Goal: Task Accomplishment & Management: Complete application form

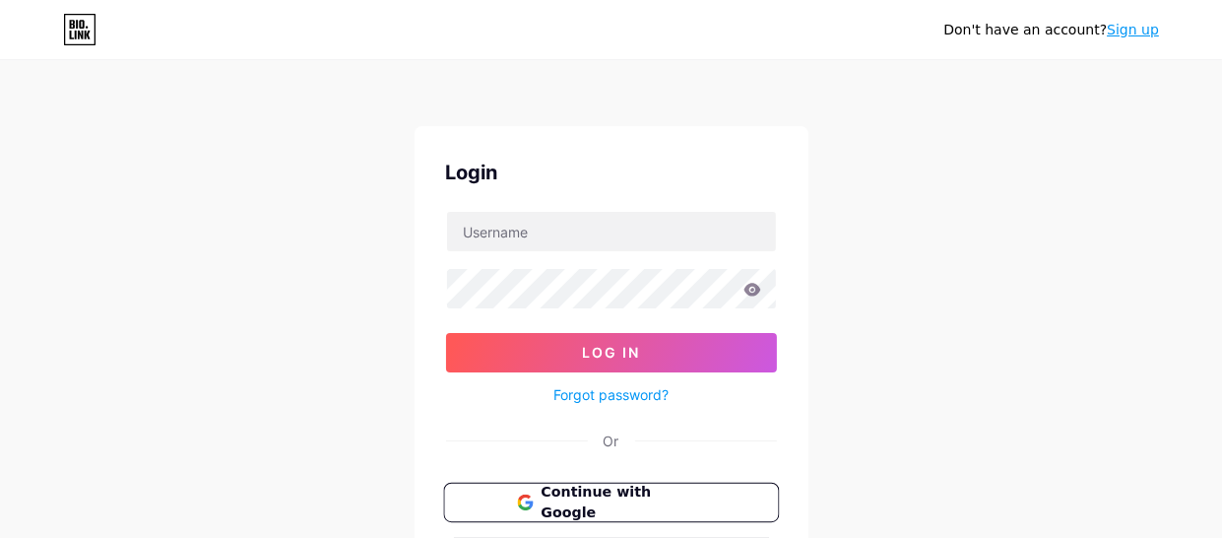
click at [591, 503] on span "Continue with Google" at bounding box center [623, 503] width 164 height 42
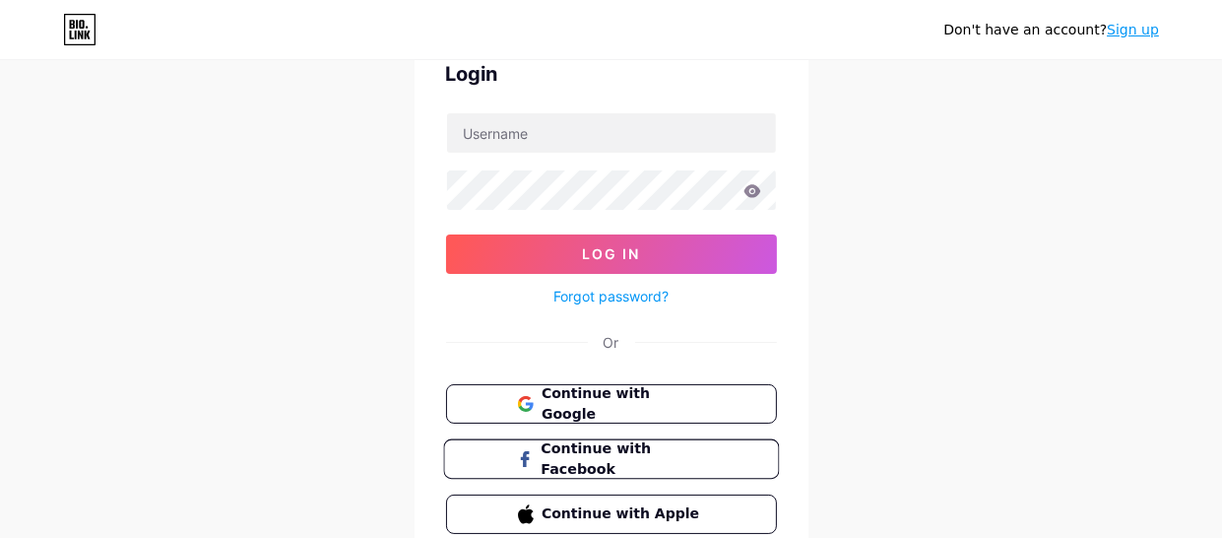
scroll to position [187, 0]
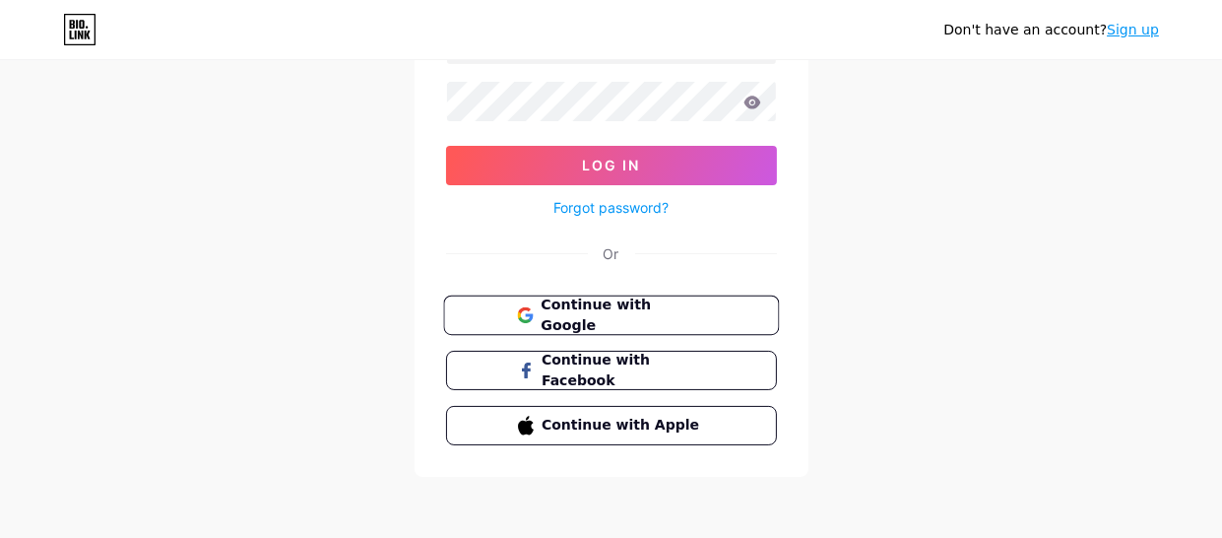
click at [631, 304] on span "Continue with Google" at bounding box center [623, 315] width 164 height 42
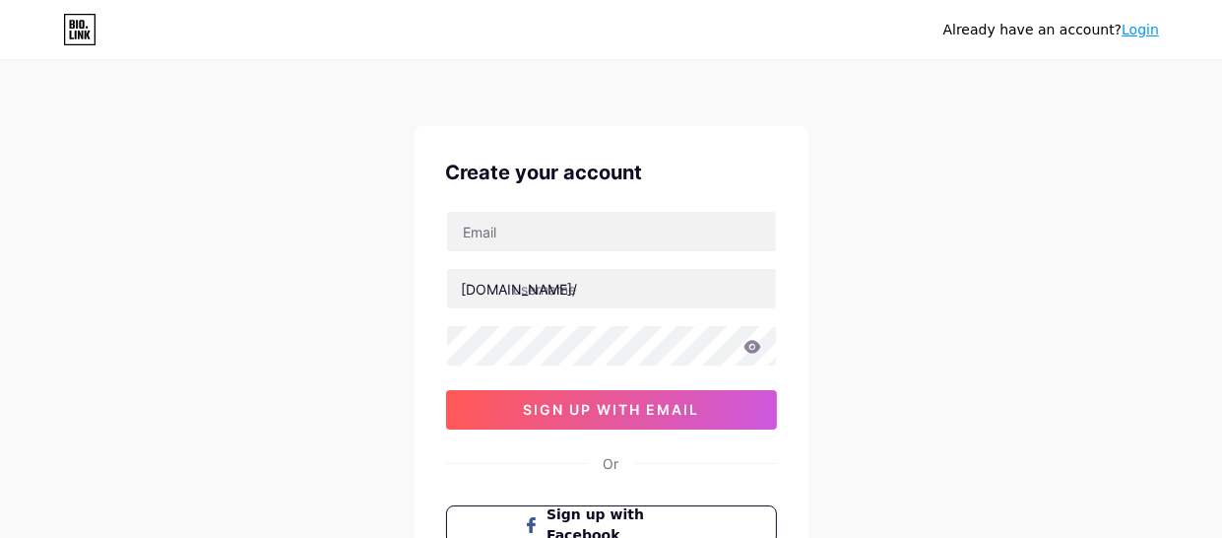
click at [566, 203] on div "Create your account bio.link/ sign up with email Or Sign up with Facebook Sign …" at bounding box center [612, 378] width 394 height 505
click at [591, 228] on input "text" at bounding box center [611, 231] width 329 height 39
type input "a"
type input "tonyyucrachurata@gmail.com"
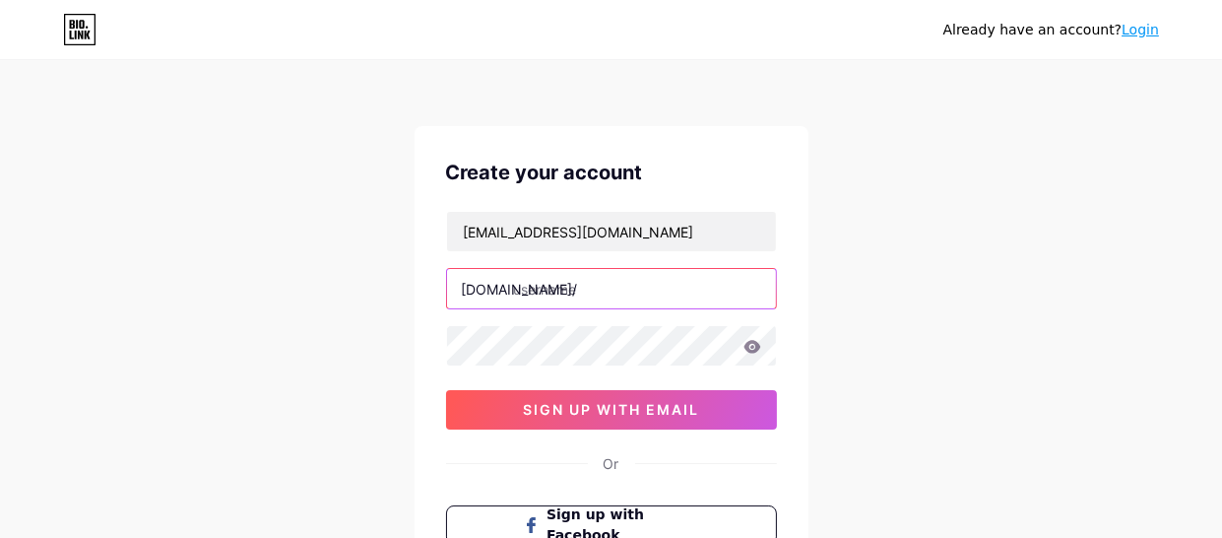
click at [602, 295] on input "text" at bounding box center [611, 288] width 329 height 39
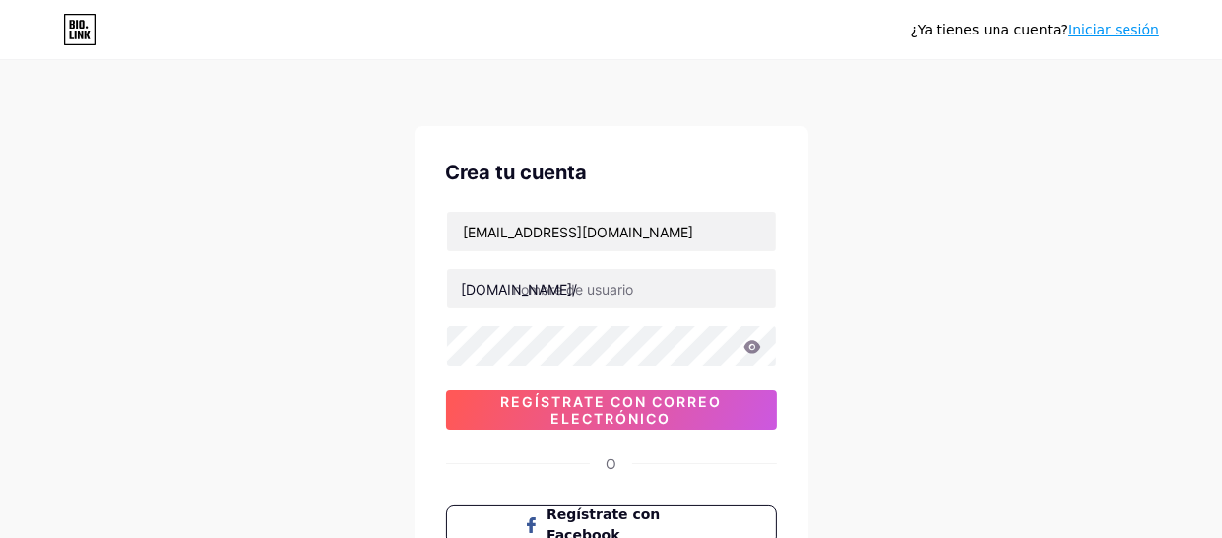
click at [1089, 209] on div "¿Ya tienes una cuenta? Iniciar sesión Crea tu cuenta tonyyucrachurata@gmail.com…" at bounding box center [611, 376] width 1222 height 753
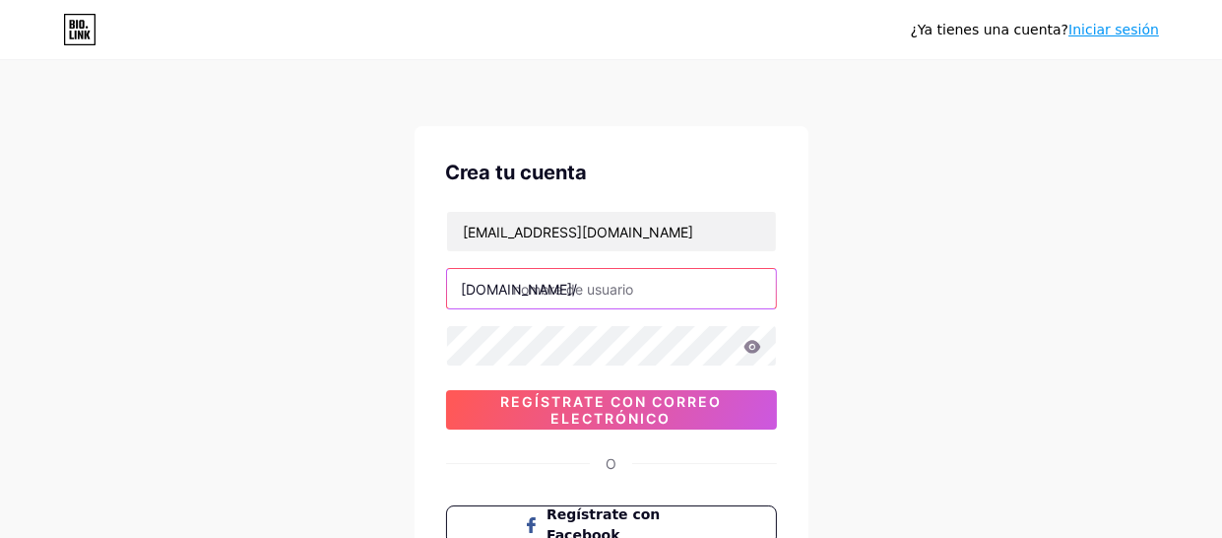
click at [599, 280] on input "text" at bounding box center [611, 288] width 329 height 39
type input "n"
type input "sifonia_aromas"
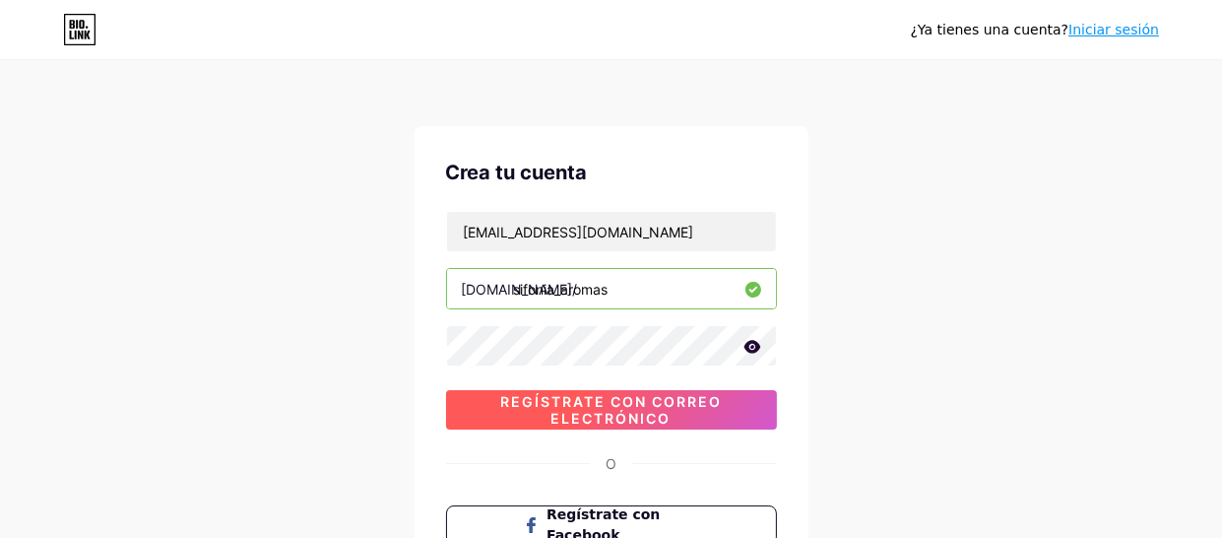
click at [574, 408] on font "Regístrate con correo electrónico" at bounding box center [611, 409] width 222 height 33
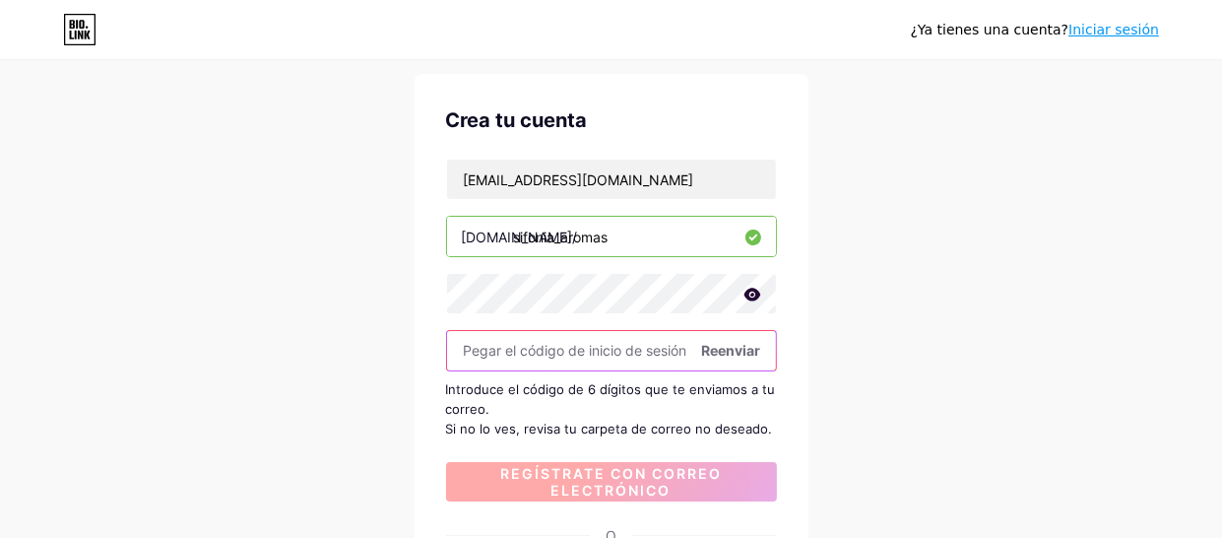
scroll to position [98, 0]
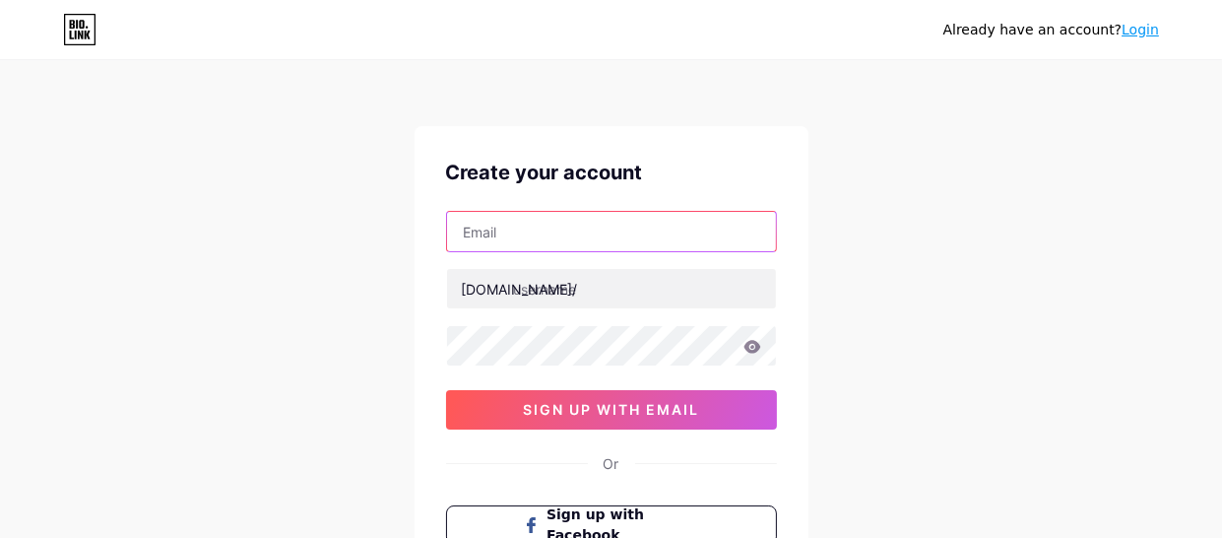
drag, startPoint x: 0, startPoint y: 0, endPoint x: 598, endPoint y: 226, distance: 638.9
click at [598, 226] on input "text" at bounding box center [611, 231] width 329 height 39
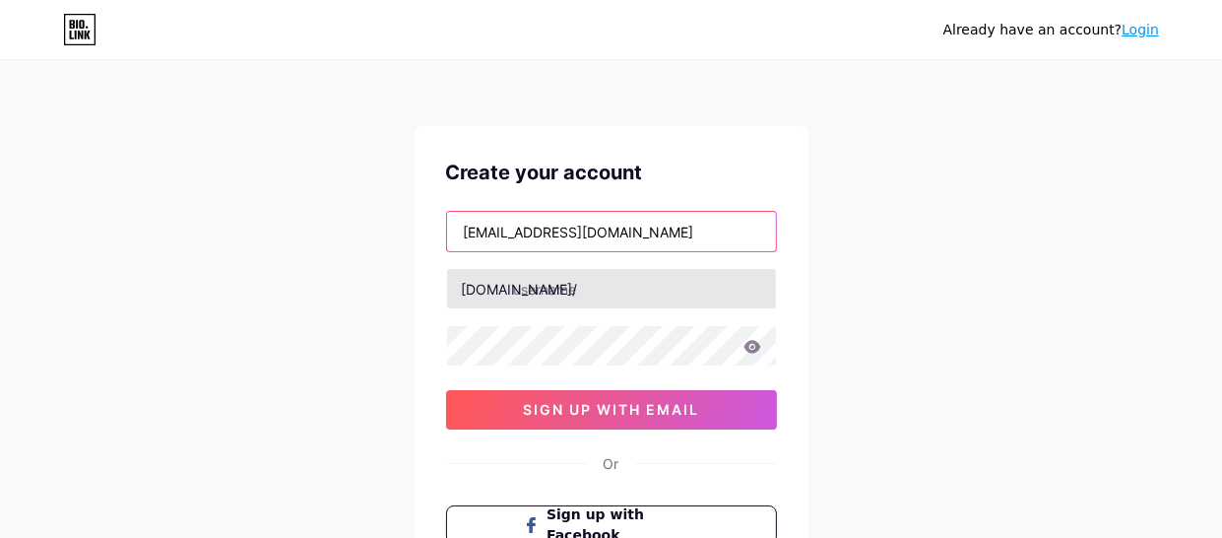
type input "abigail1mamani8@gmail.com"
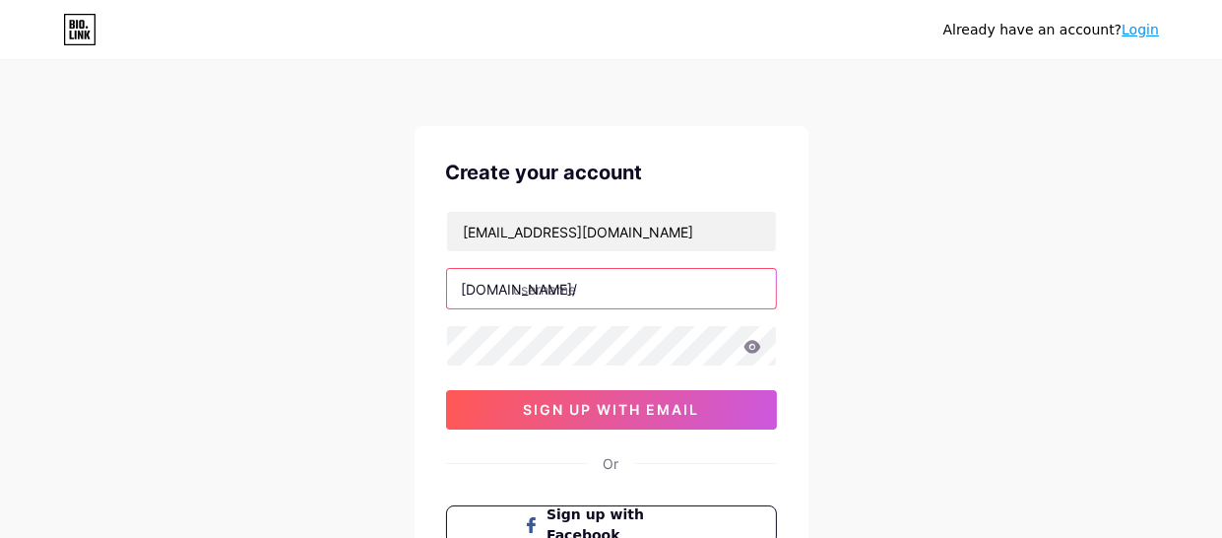
click at [590, 286] on input "text" at bounding box center [611, 288] width 329 height 39
type input "sinfonia_aromas"
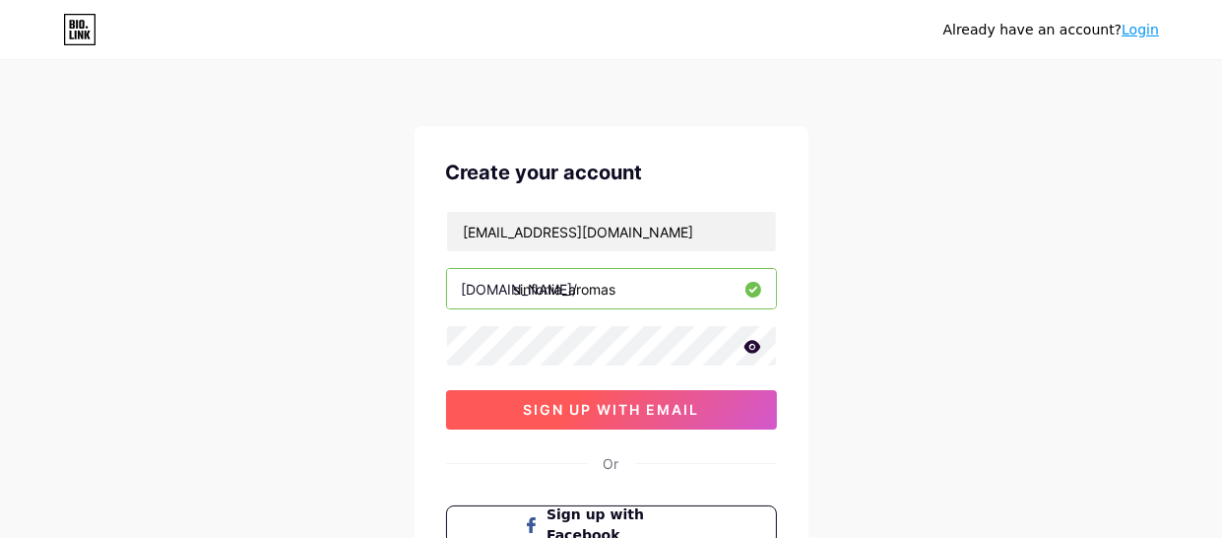
click at [643, 404] on span "sign up with email" at bounding box center [611, 409] width 176 height 17
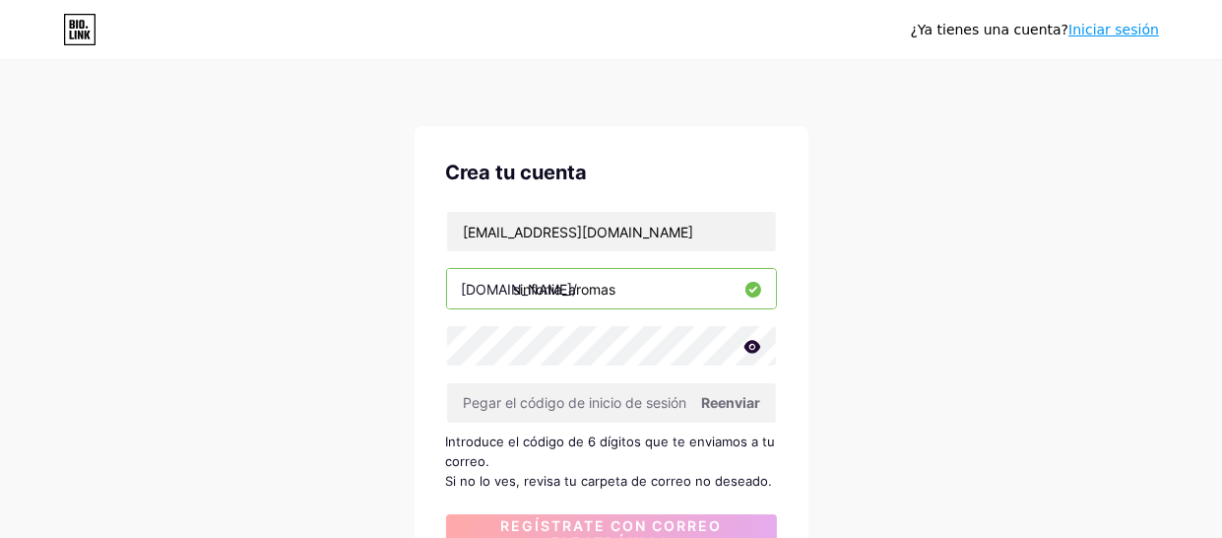
click at [729, 394] on font "Reenviar" at bounding box center [731, 402] width 59 height 17
click at [752, 400] on font "Reenviar" at bounding box center [731, 402] width 59 height 17
click at [693, 245] on input "abigail1mamani8@gmail.com" at bounding box center [611, 231] width 329 height 39
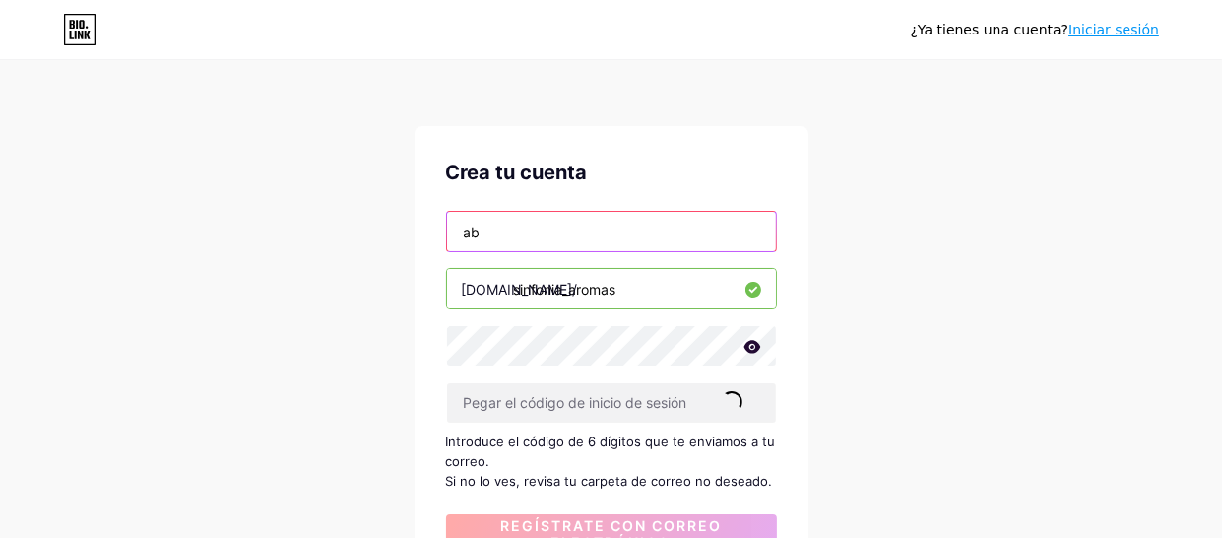
type input "a"
click at [555, 227] on input "abigailmmamn191@gmail.com" at bounding box center [611, 231] width 329 height 39
drag, startPoint x: 672, startPoint y: 227, endPoint x: 427, endPoint y: 225, distance: 244.2
click at [427, 225] on div "Crea tu cuenta abigailmamani191@gmail.com bio.link/ sinfonia_aromas Reenviar In…" at bounding box center [612, 475] width 394 height 698
type input "abigailmamani191@gmail.com"
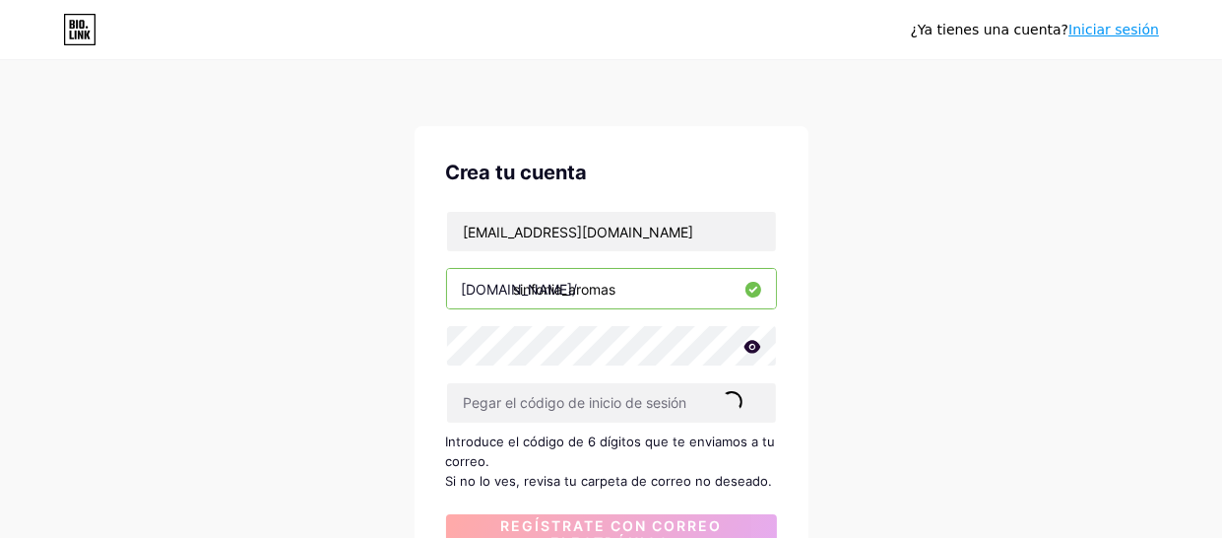
click at [740, 151] on div "Crea tu cuenta abigailmamani191@gmail.com bio.link/ sinfonia_aromas Reenviar In…" at bounding box center [612, 475] width 394 height 698
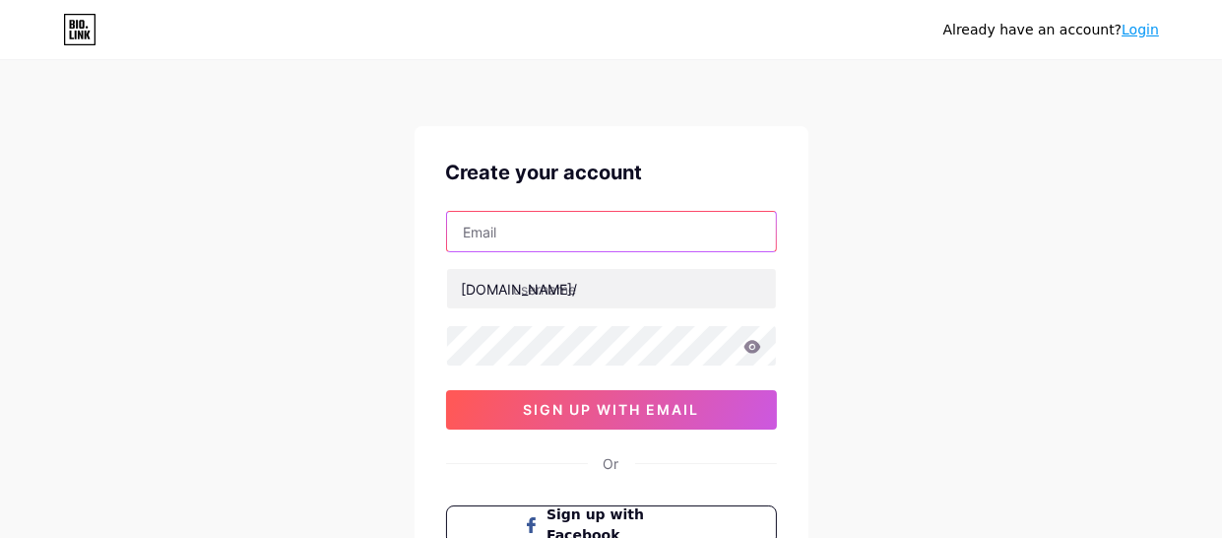
click at [570, 223] on input "text" at bounding box center [611, 231] width 329 height 39
paste input "abigailmamani191@gmail.com"
type input "abigailmamani191@gmail.com"
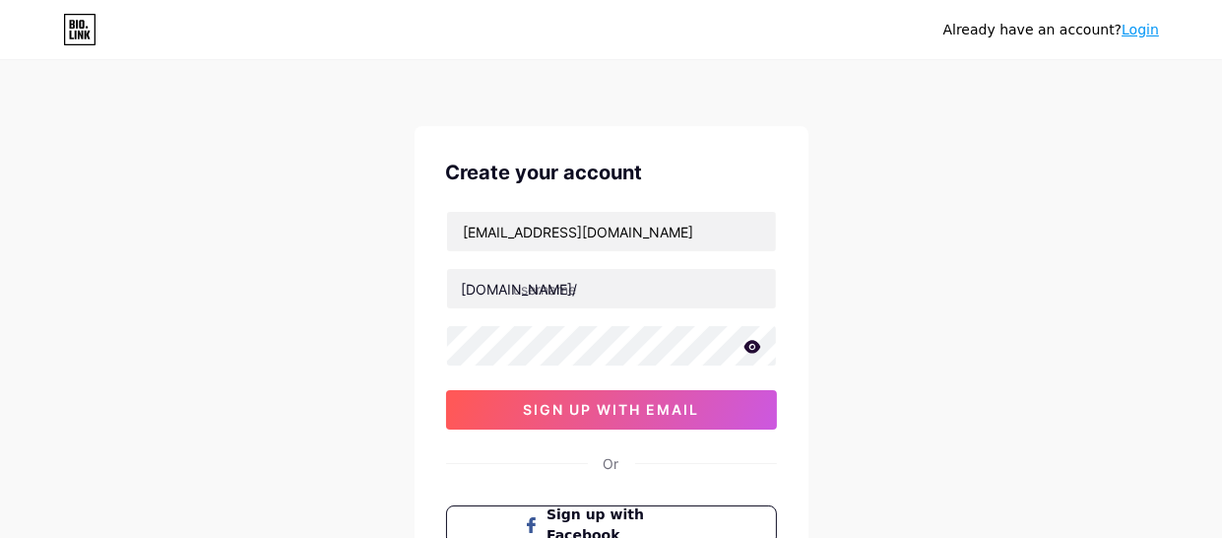
click at [756, 342] on icon at bounding box center [752, 346] width 17 height 13
click at [756, 342] on icon at bounding box center [751, 348] width 17 height 14
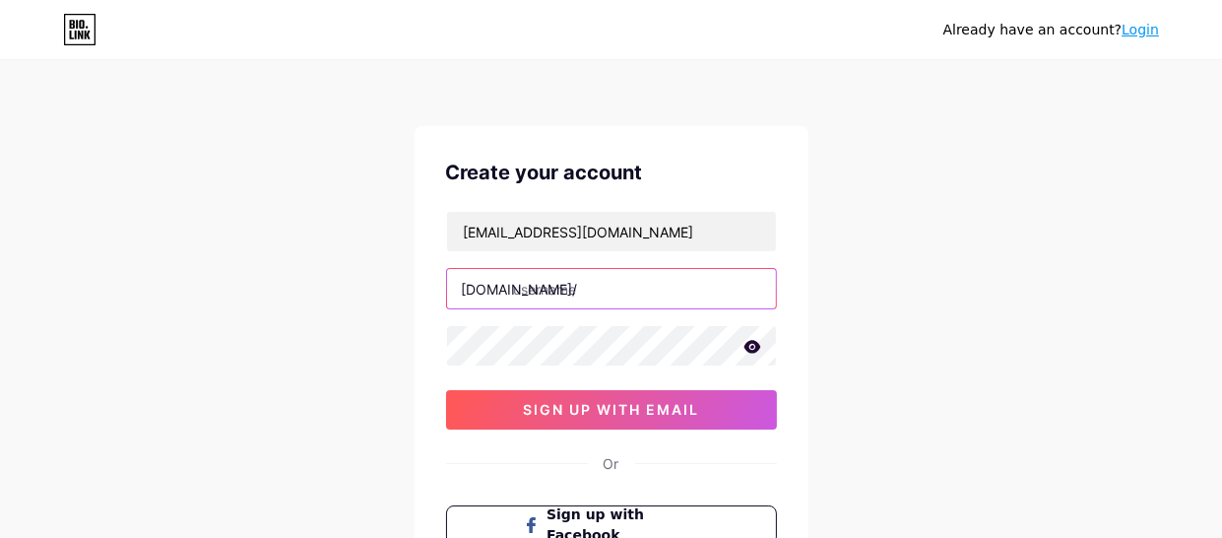
click at [563, 272] on input "text" at bounding box center [611, 288] width 329 height 39
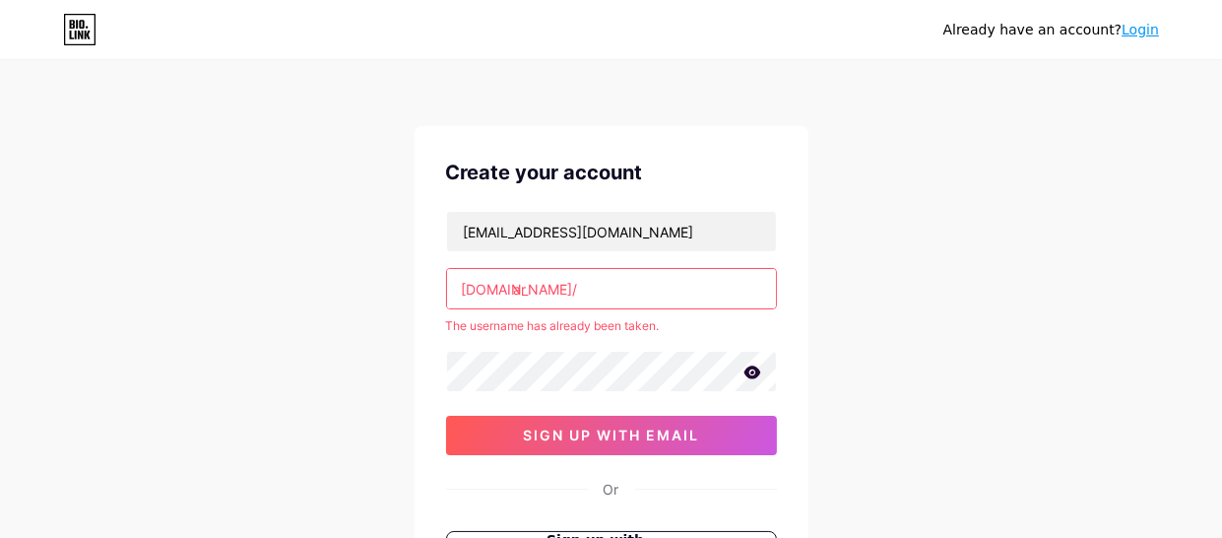
type input "a"
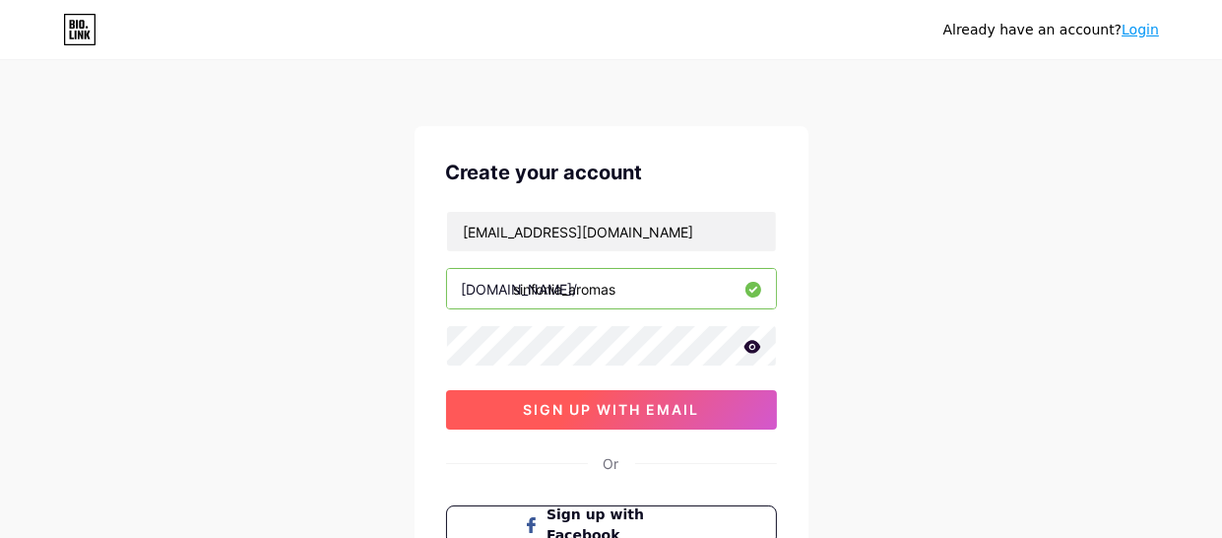
type input "sinfonia_aromas"
click at [633, 412] on span "sign up with email" at bounding box center [611, 409] width 176 height 17
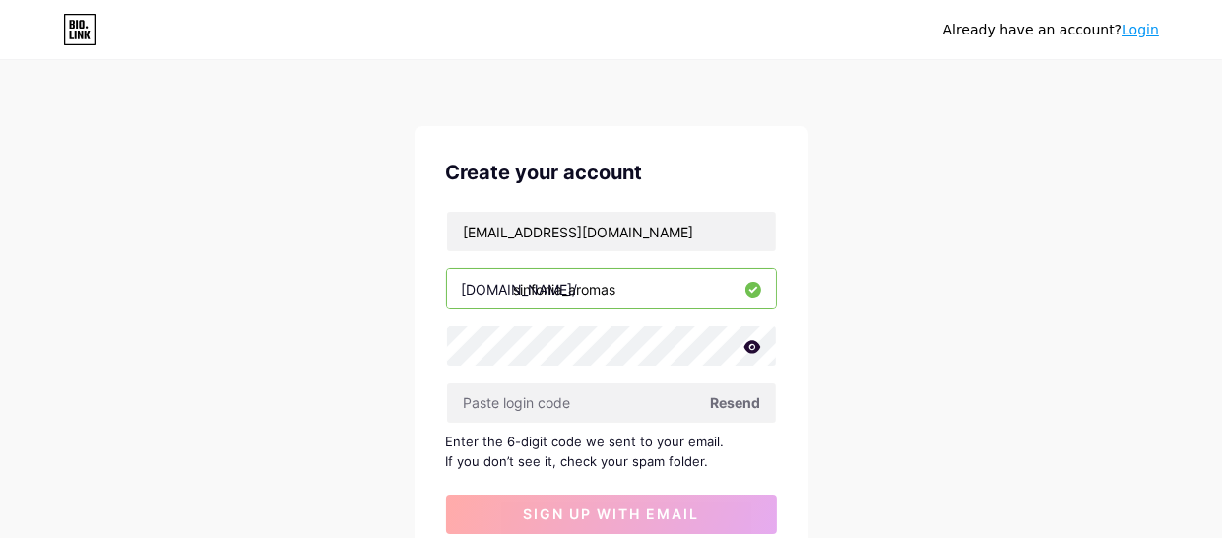
click at [626, 287] on input "sinfonia_aromas" at bounding box center [611, 288] width 329 height 39
click at [740, 395] on span "Resend" at bounding box center [736, 402] width 50 height 21
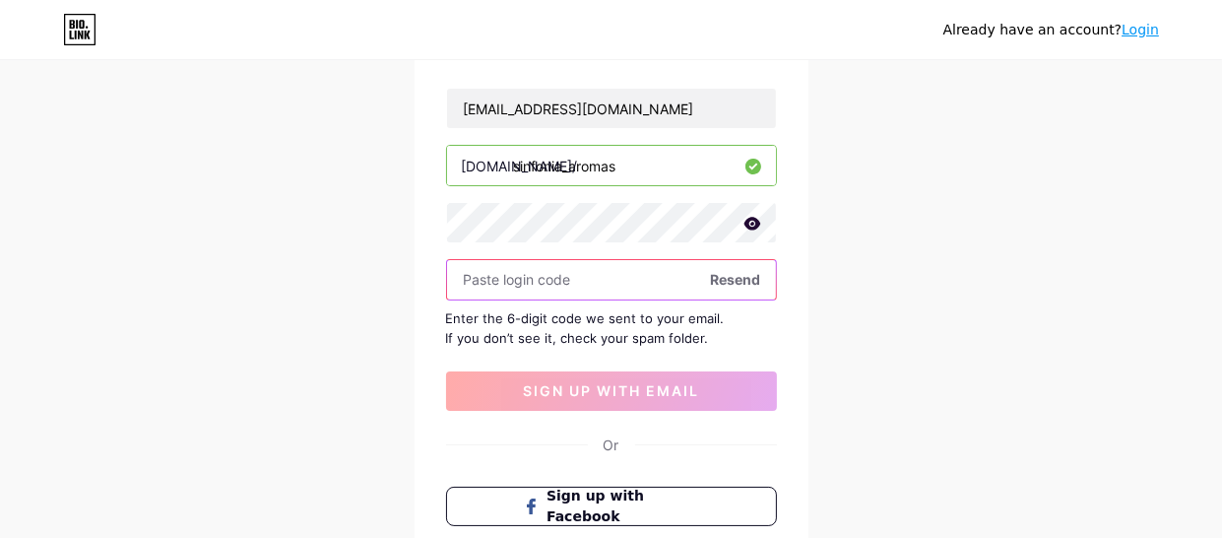
scroll to position [122, 0]
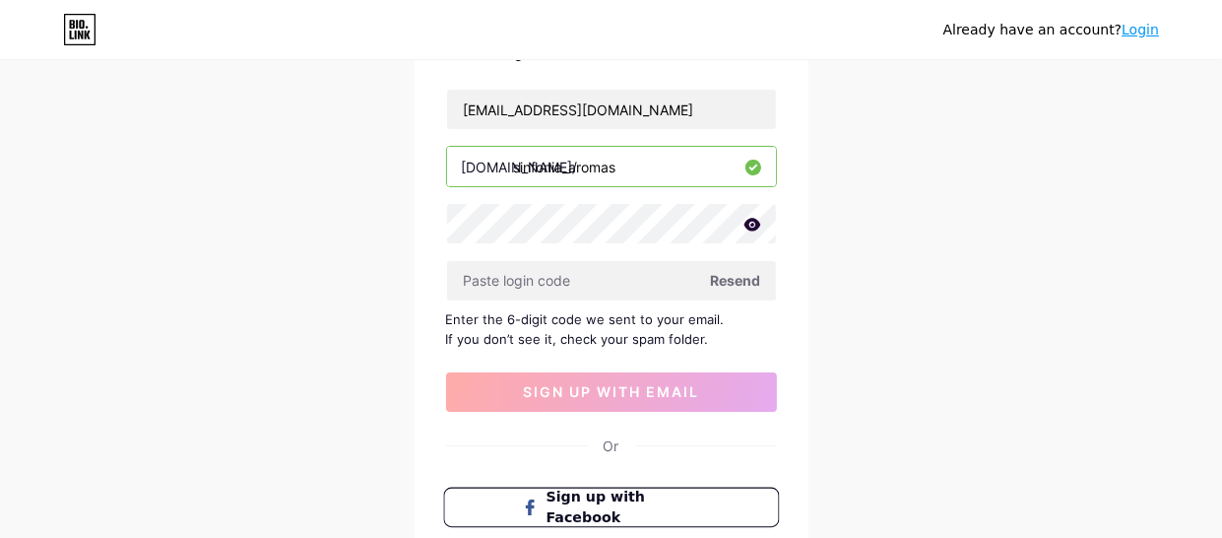
click at [699, 501] on span "Sign up with Facebook" at bounding box center [623, 507] width 155 height 42
click at [735, 283] on span "Resend" at bounding box center [736, 280] width 50 height 21
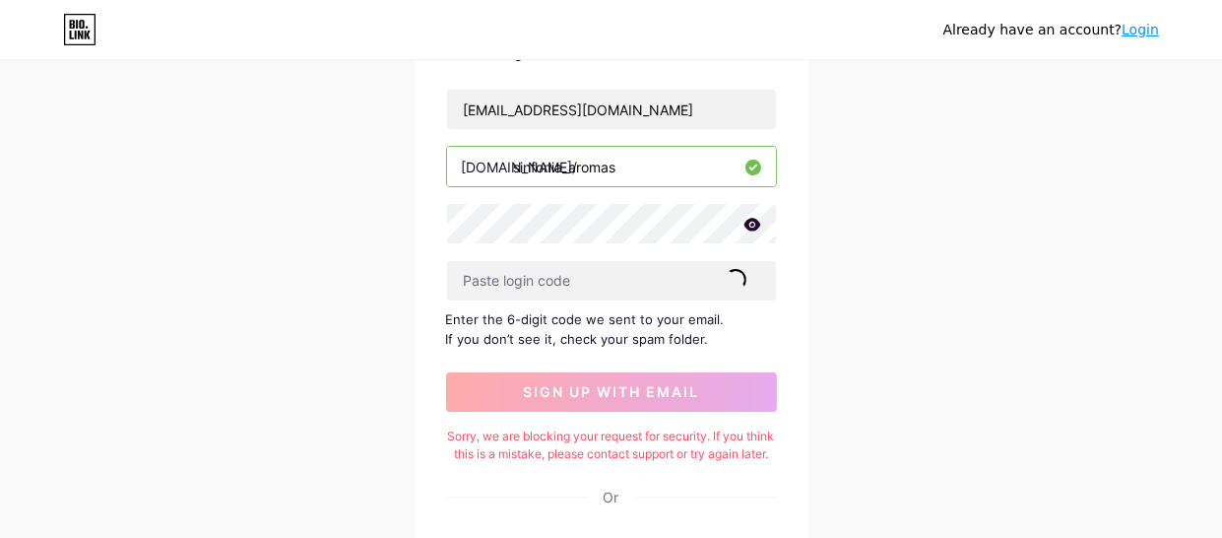
click at [819, 95] on div "Already have an account? Login Create your account abigailmamani191@gmail.com b…" at bounding box center [611, 332] width 1222 height 909
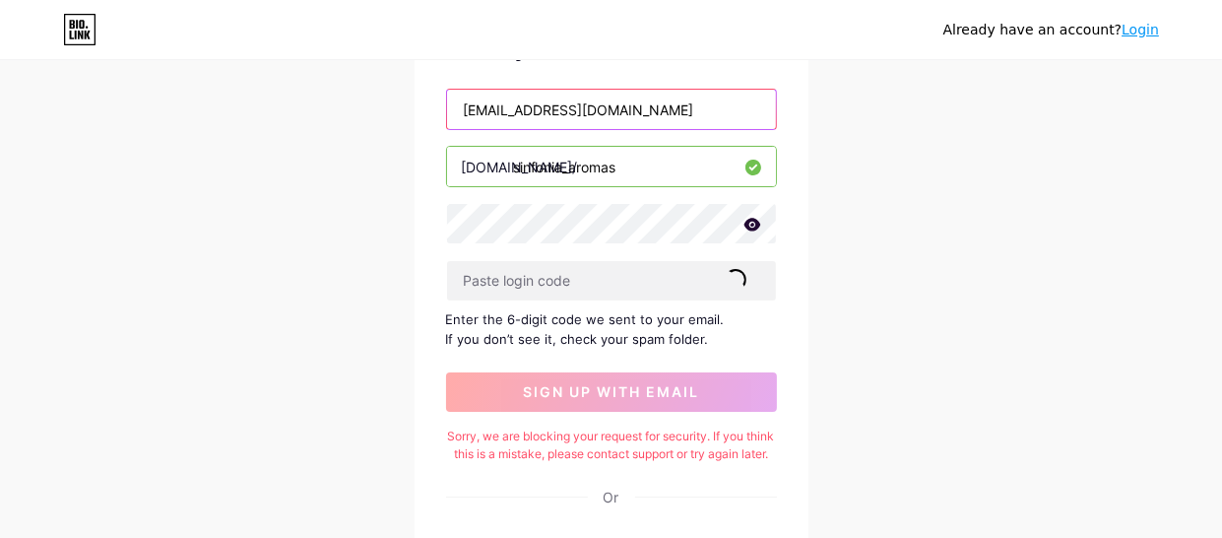
drag, startPoint x: 689, startPoint y: 108, endPoint x: 452, endPoint y: 113, distance: 237.4
click at [452, 113] on input "abigailmamani191@gmail.com" at bounding box center [611, 109] width 329 height 39
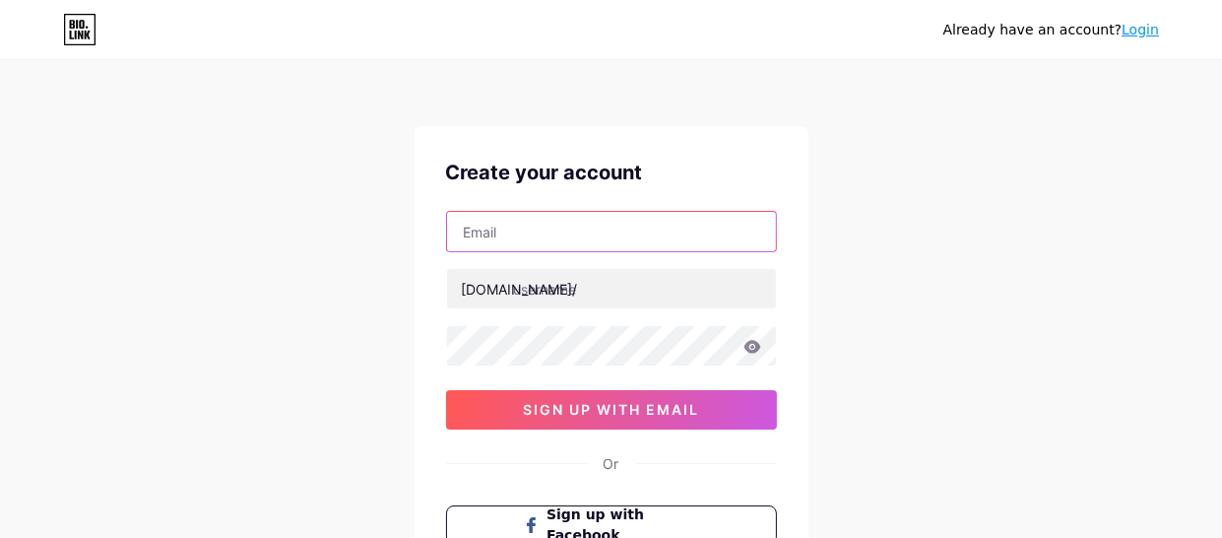
click at [646, 227] on input "text" at bounding box center [611, 231] width 329 height 39
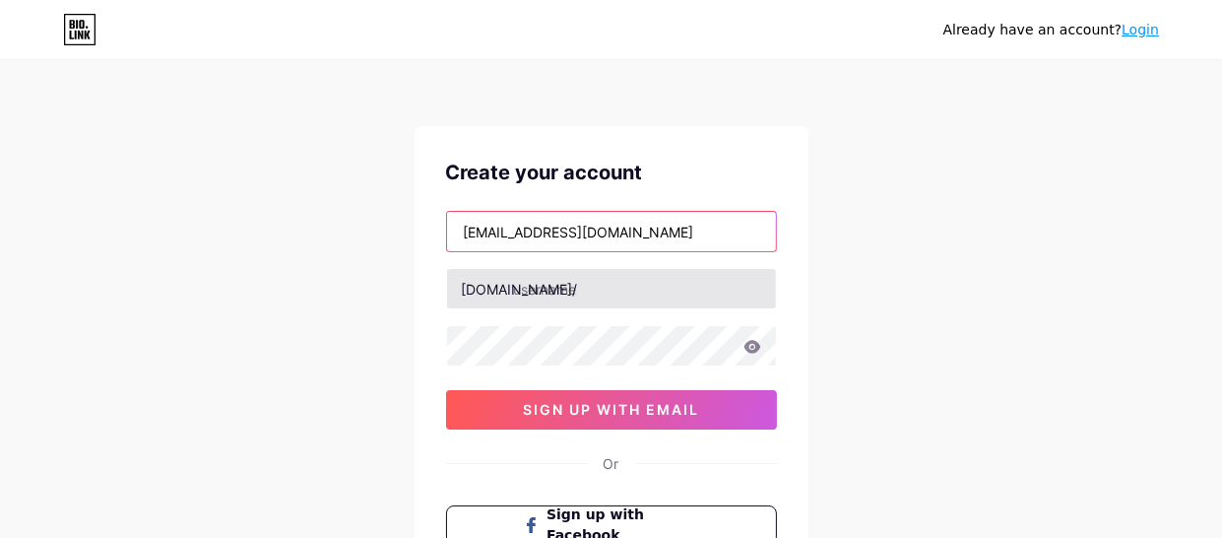
type input "[EMAIL_ADDRESS][DOMAIN_NAME]"
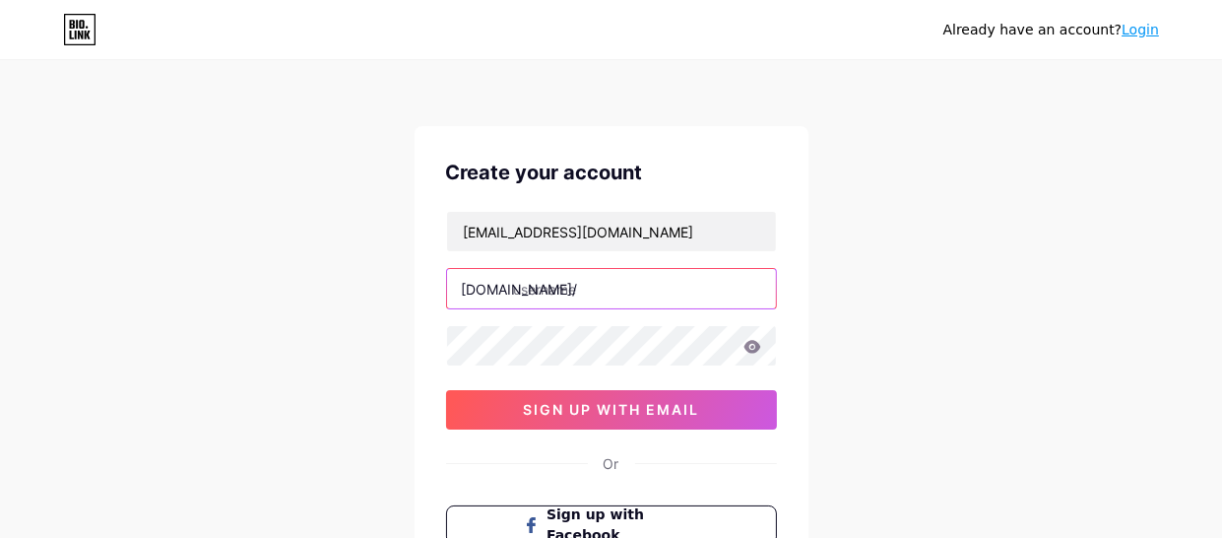
click at [629, 287] on input "text" at bounding box center [611, 288] width 329 height 39
type input "sinfonia_aromas"
click at [752, 350] on icon at bounding box center [752, 346] width 17 height 13
click at [752, 350] on icon at bounding box center [751, 348] width 17 height 14
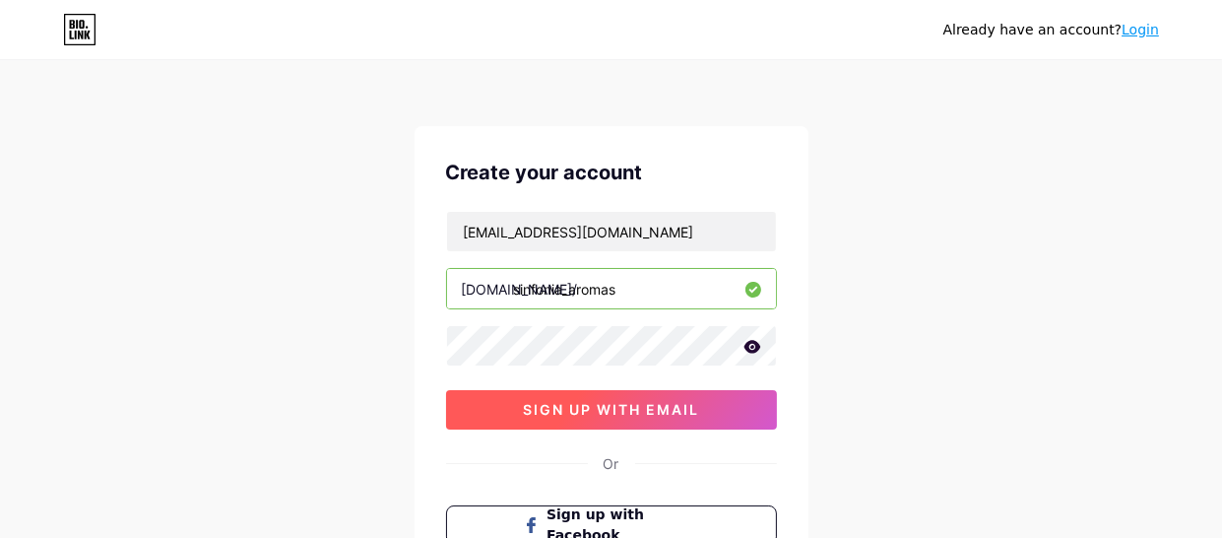
click at [718, 401] on button "sign up with email" at bounding box center [611, 409] width 331 height 39
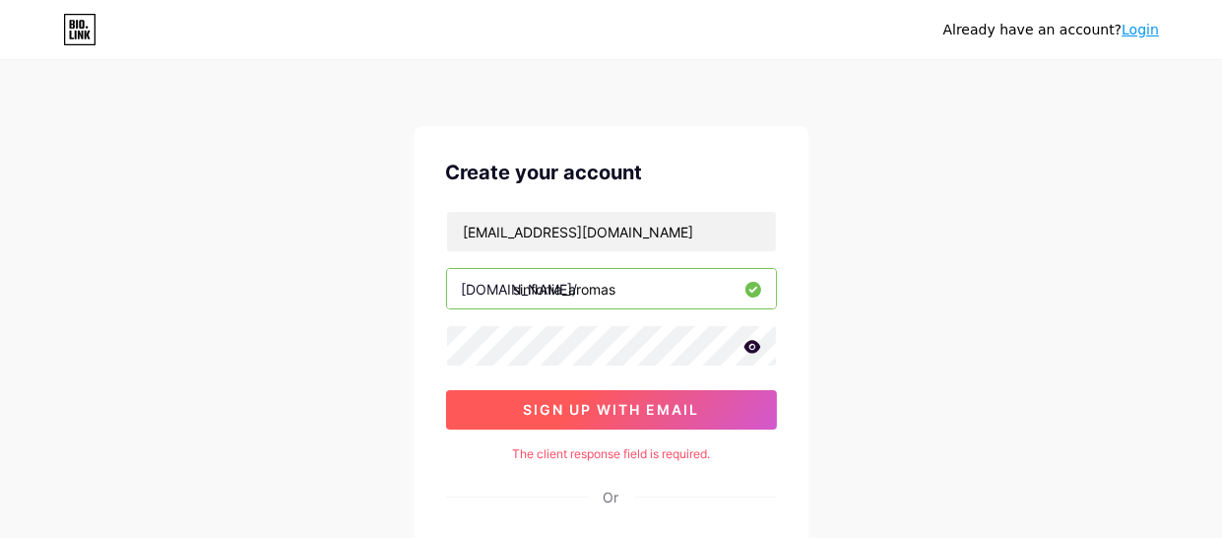
click at [734, 407] on button "sign up with email" at bounding box center [611, 409] width 331 height 39
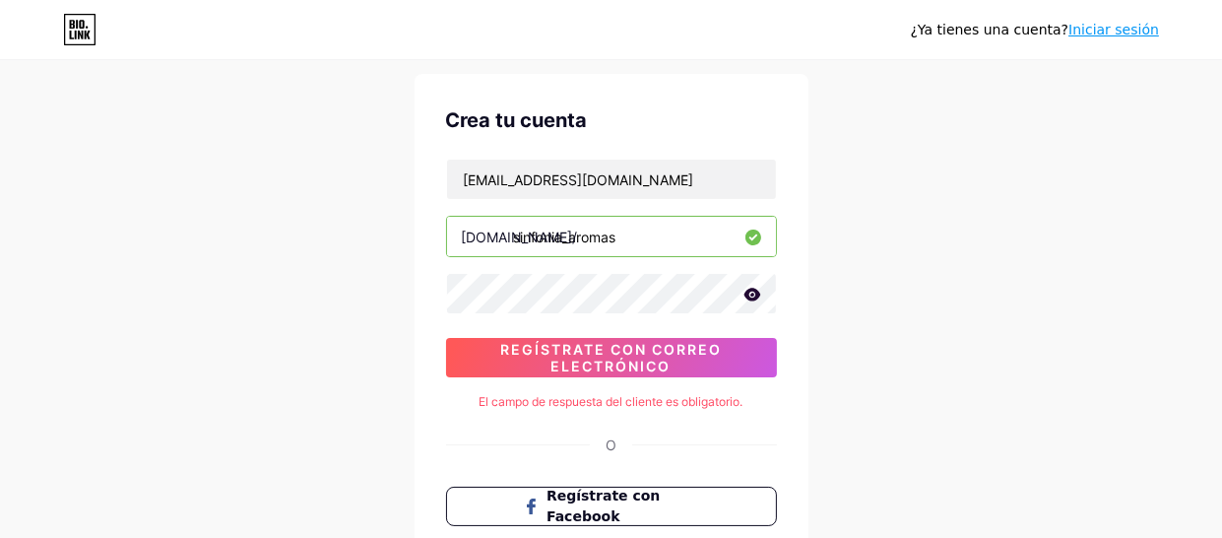
scroll to position [51, 0]
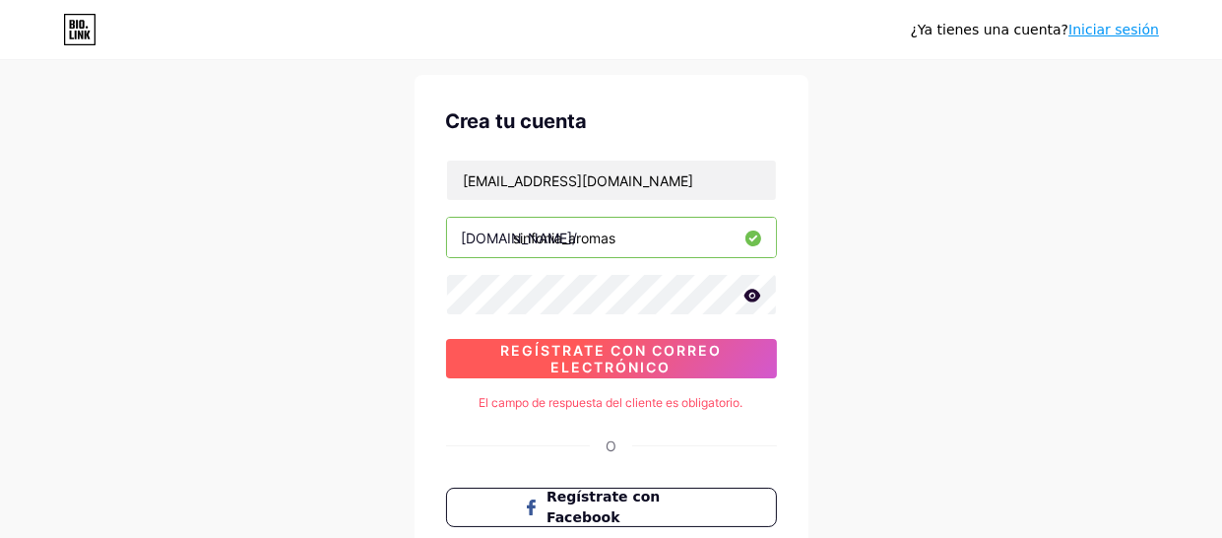
click at [665, 349] on font "Regístrate con correo electrónico" at bounding box center [611, 358] width 222 height 33
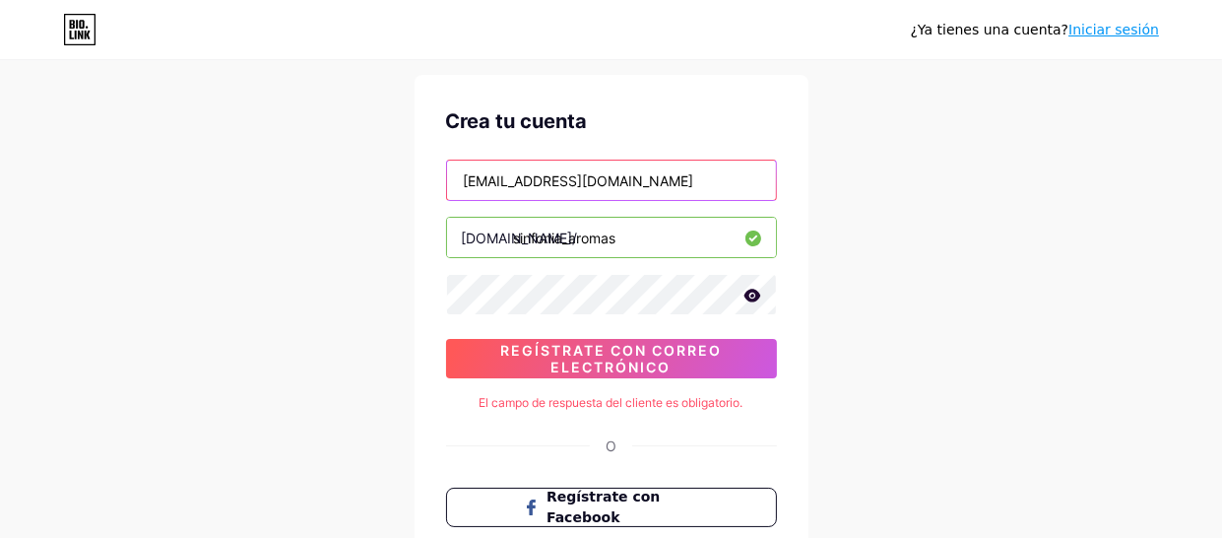
click at [684, 176] on input "abigailmamani192@gmail.com" at bounding box center [611, 180] width 329 height 39
click at [722, 179] on input "abigailmamani192@gmail.com" at bounding box center [611, 180] width 329 height 39
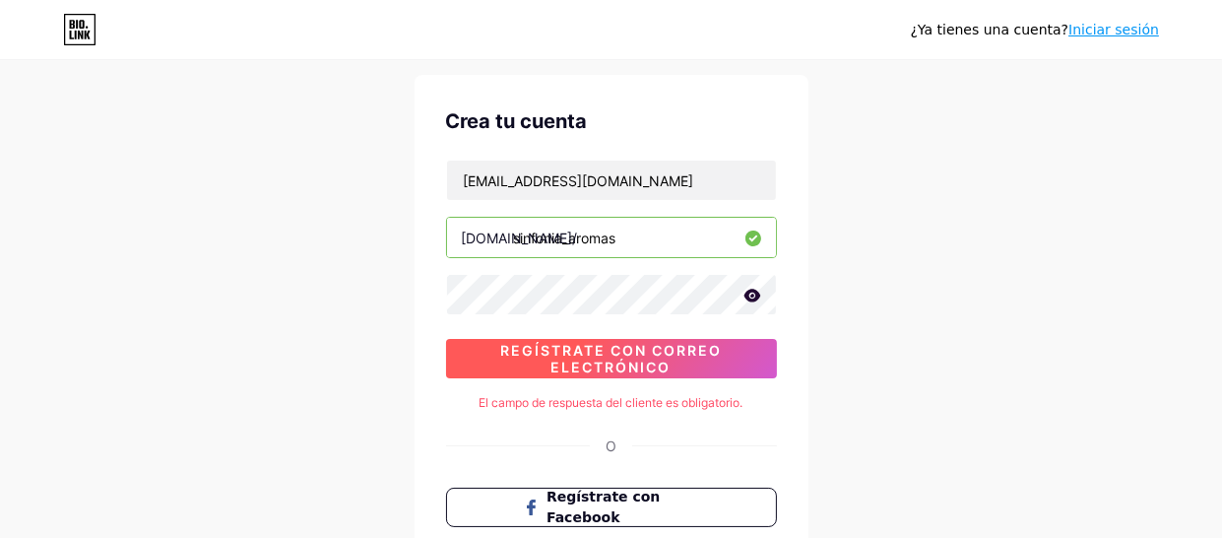
click at [667, 353] on font "Regístrate con correo electrónico" at bounding box center [611, 358] width 222 height 33
click at [682, 353] on font "Regístrate con correo electrónico" at bounding box center [611, 358] width 222 height 33
click at [684, 353] on font "Regístrate con correo electrónico" at bounding box center [611, 358] width 222 height 33
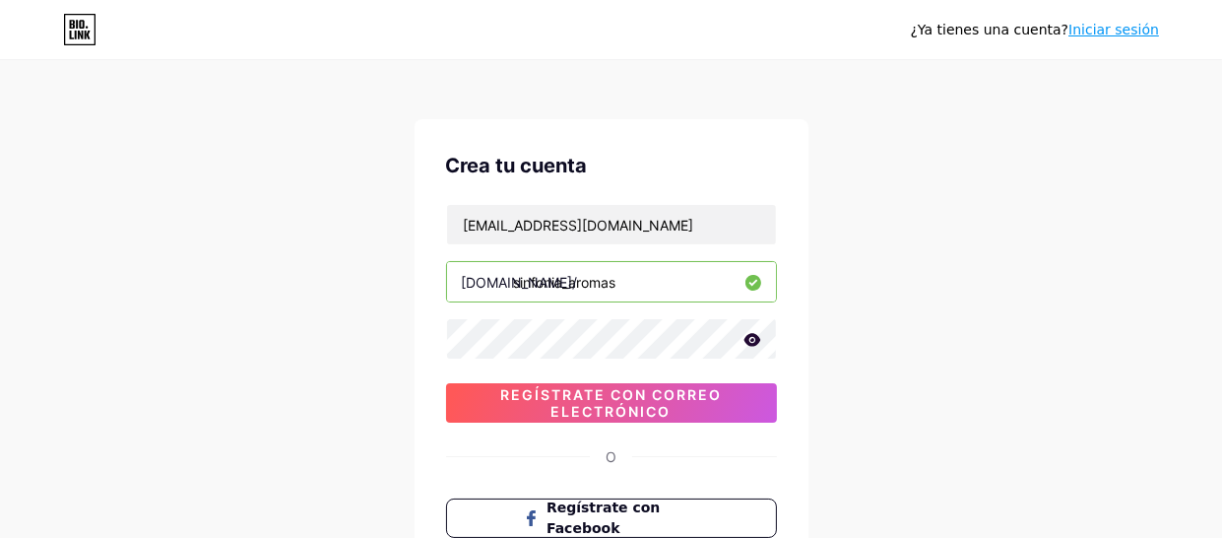
scroll to position [0, 0]
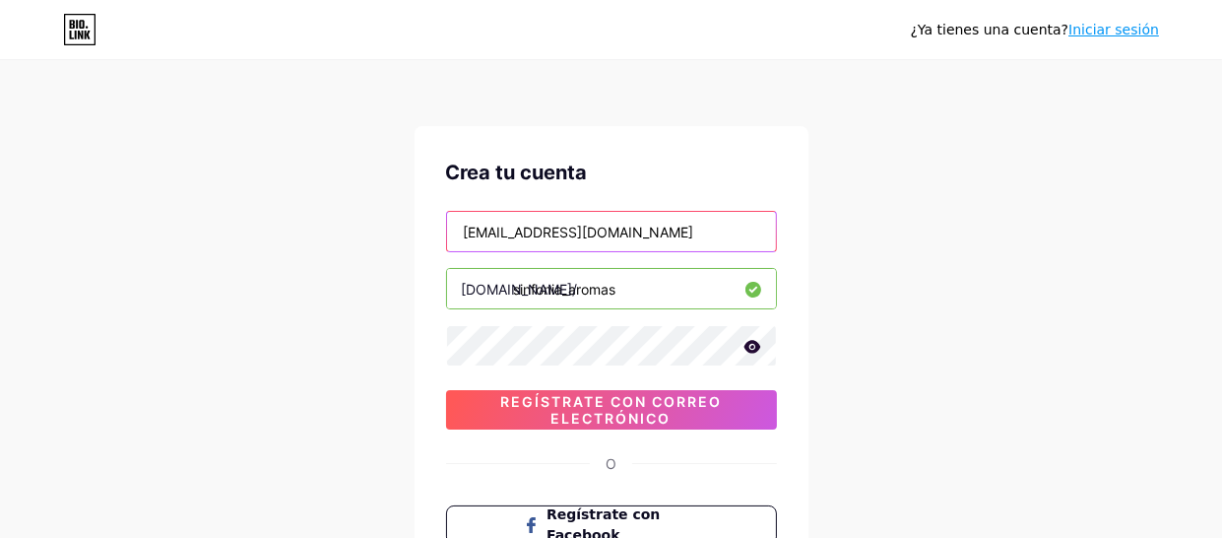
click at [721, 226] on input "abigailmamani192@gmail.com" at bounding box center [611, 231] width 329 height 39
type input "a"
type input "tony2yucrachurata@gmail.com"
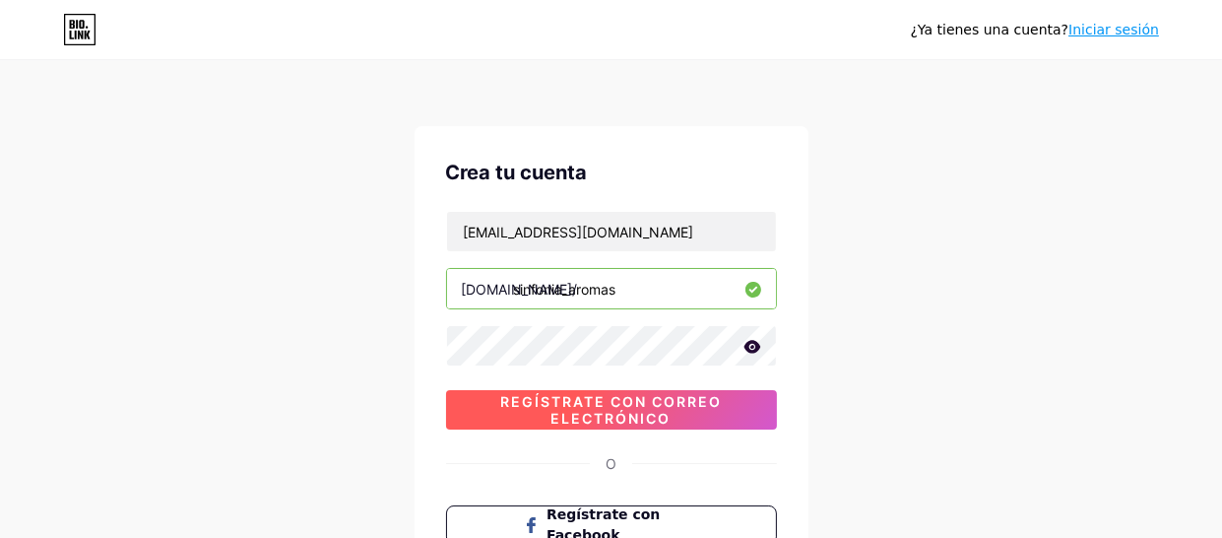
click at [740, 412] on span "Regístrate con correo electrónico" at bounding box center [611, 409] width 331 height 33
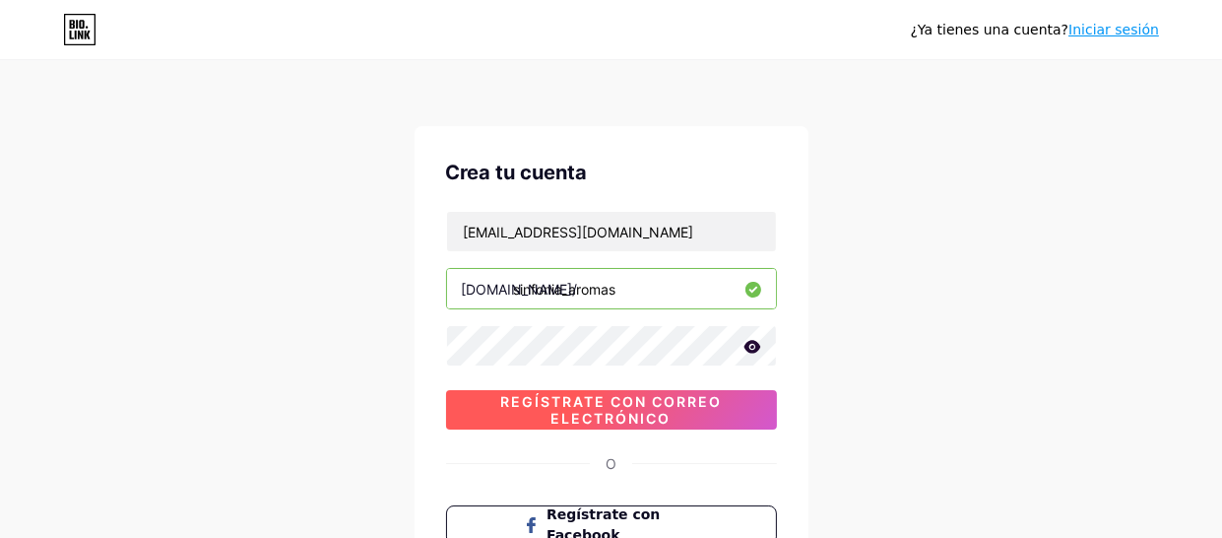
click at [740, 412] on span "Regístrate con correo electrónico" at bounding box center [611, 409] width 331 height 33
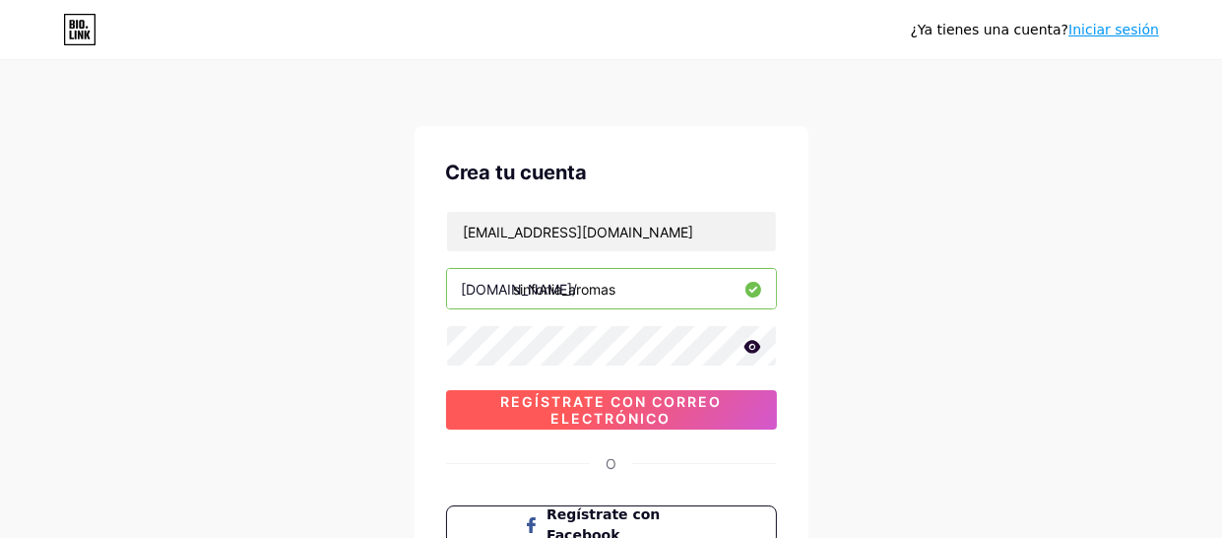
click at [740, 412] on span "Regístrate con correo electrónico" at bounding box center [611, 409] width 331 height 33
click at [743, 411] on span "Regístrate con correo electrónico" at bounding box center [611, 409] width 331 height 33
click at [745, 413] on span "Regístrate con correo electrónico" at bounding box center [611, 409] width 331 height 33
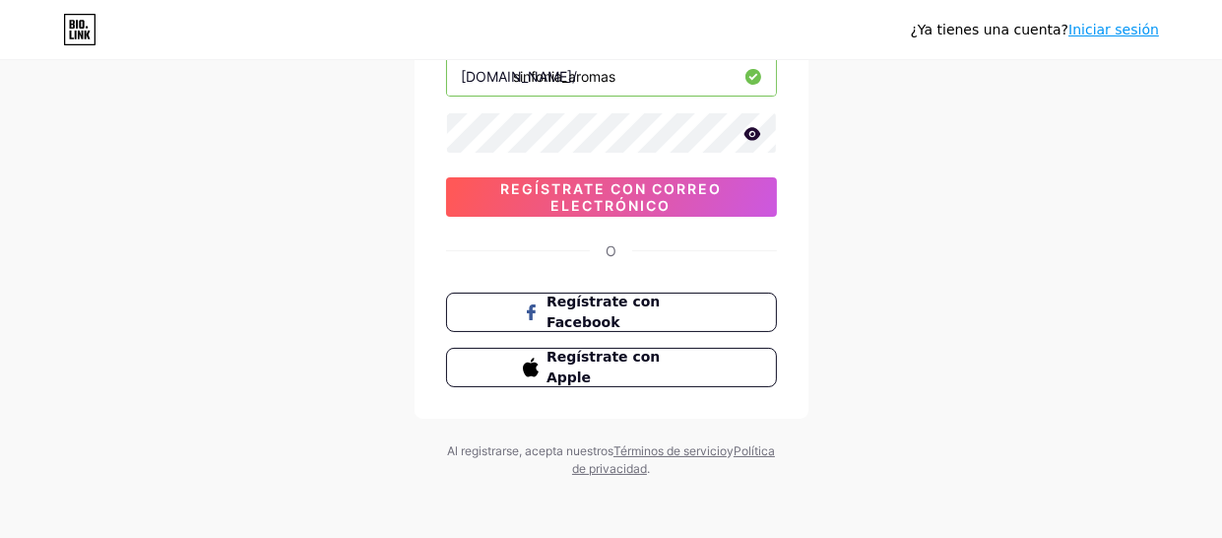
scroll to position [215, 0]
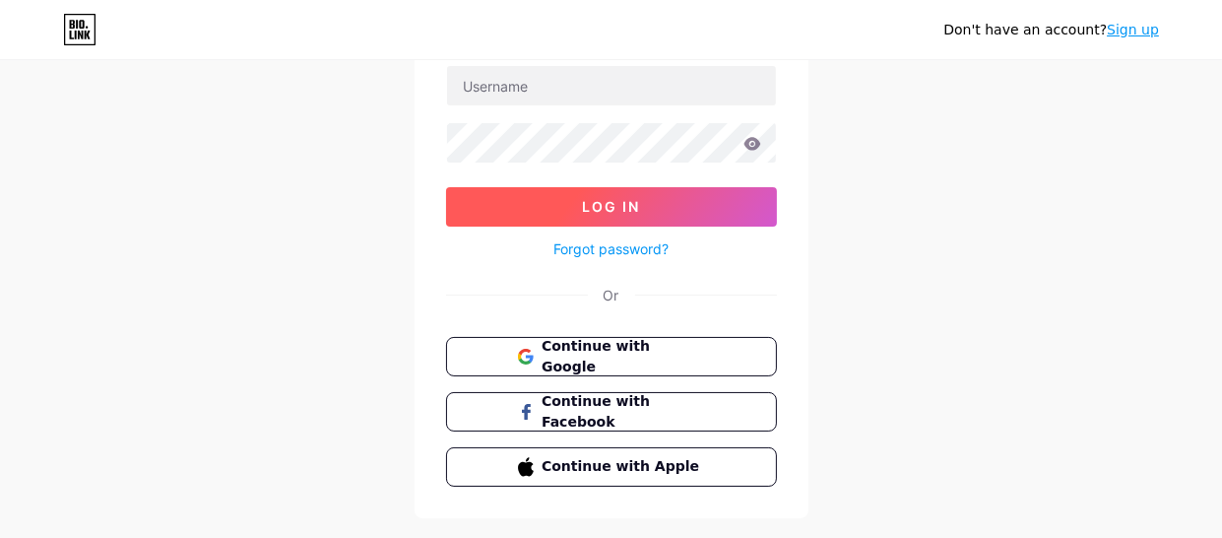
scroll to position [187, 0]
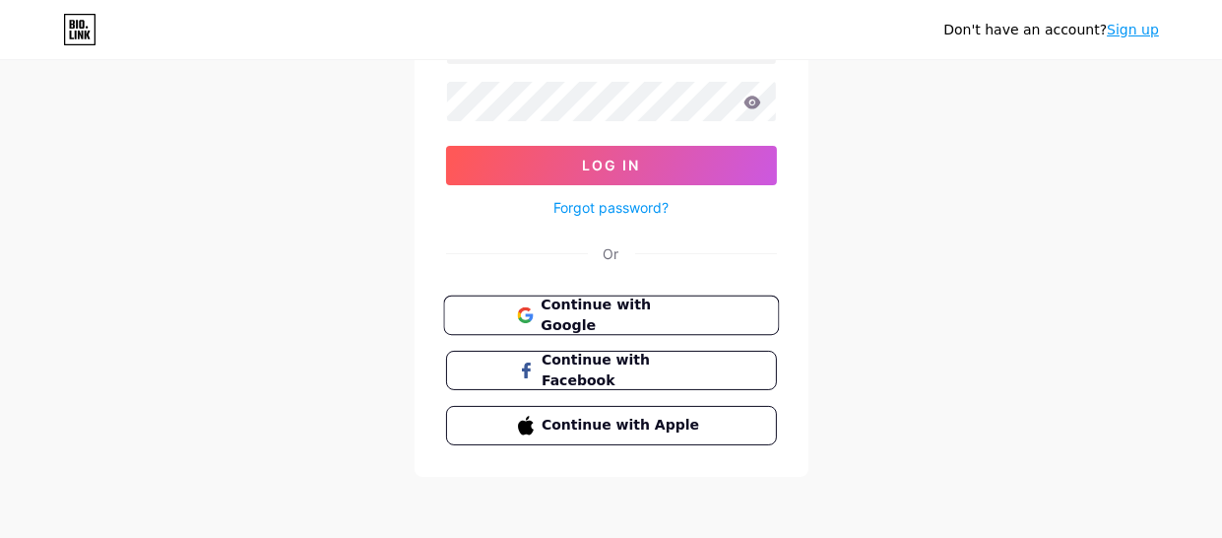
click at [665, 317] on span "Continue with Google" at bounding box center [623, 315] width 164 height 42
